Goal: Task Accomplishment & Management: Manage account settings

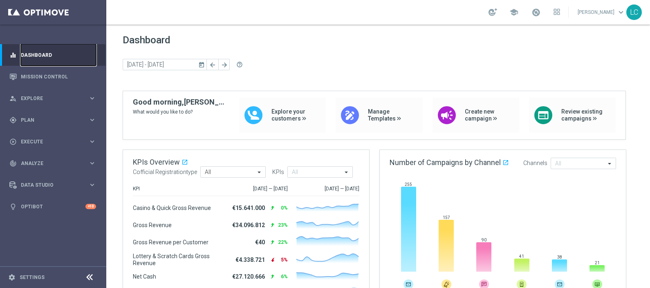
click at [24, 48] on link "Dashboard" at bounding box center [58, 55] width 75 height 22
click at [24, 49] on link "Dashboard" at bounding box center [58, 55] width 75 height 22
click at [50, 117] on div "gps_fixed Plan" at bounding box center [48, 120] width 79 height 7
click at [45, 140] on div "Target Groups" at bounding box center [63, 137] width 84 height 12
click at [45, 135] on link "Target Groups" at bounding box center [53, 137] width 64 height 7
